Goal: Navigation & Orientation: Find specific page/section

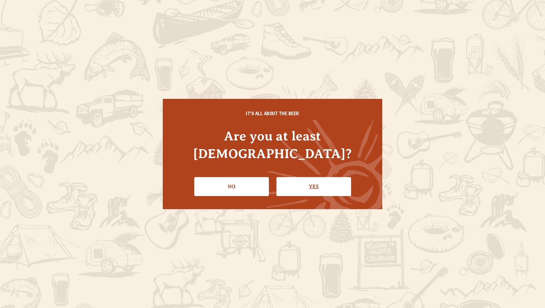
click at [310, 178] on link "Yes" at bounding box center [313, 186] width 75 height 19
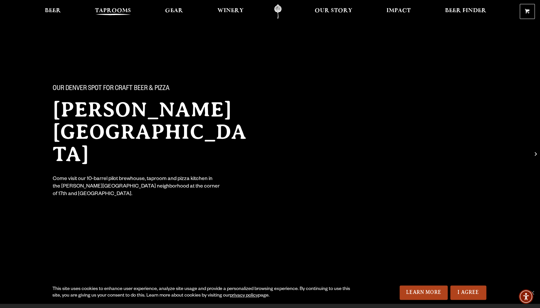
click at [98, 9] on span "Taprooms" at bounding box center [113, 10] width 36 height 5
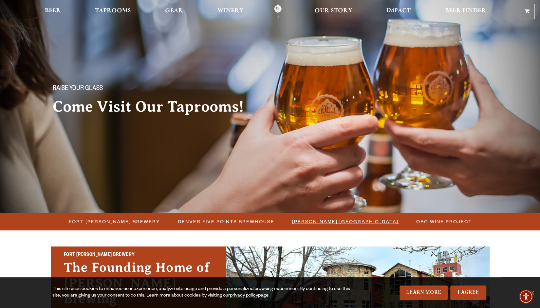
click at [331, 222] on span "[PERSON_NAME] [GEOGRAPHIC_DATA]" at bounding box center [345, 221] width 106 height 9
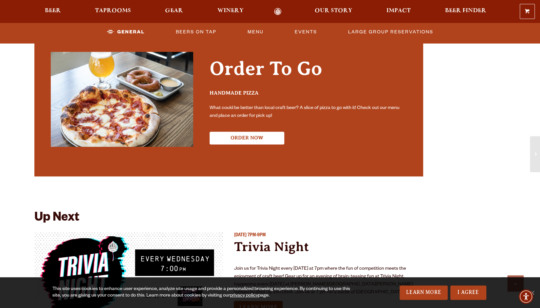
scroll to position [645, 0]
